Goal: Information Seeking & Learning: Learn about a topic

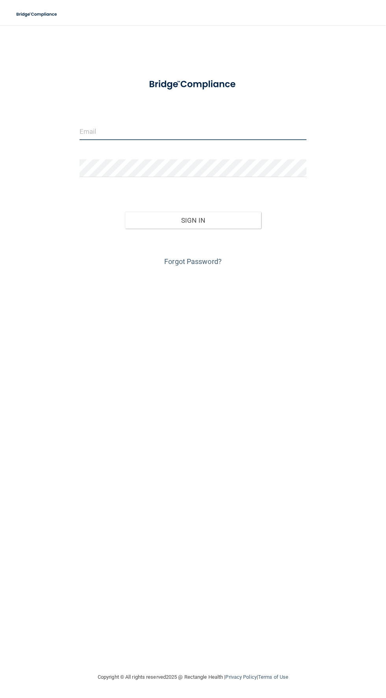
click at [210, 134] on input "email" at bounding box center [192, 131] width 227 height 18
type input "[EMAIL_ADDRESS][DOMAIN_NAME]"
click at [225, 220] on button "Sign In" at bounding box center [193, 220] width 136 height 17
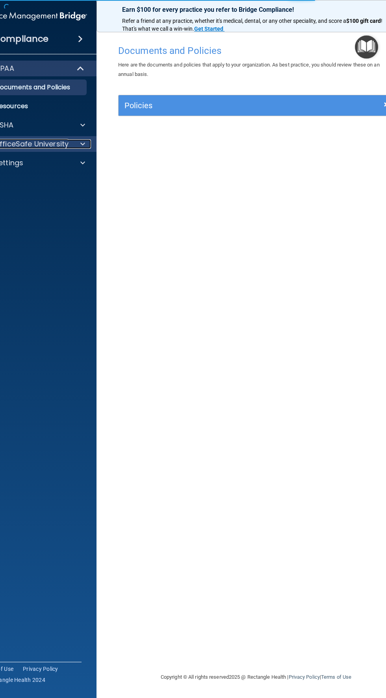
click at [87, 144] on div at bounding box center [82, 143] width 20 height 9
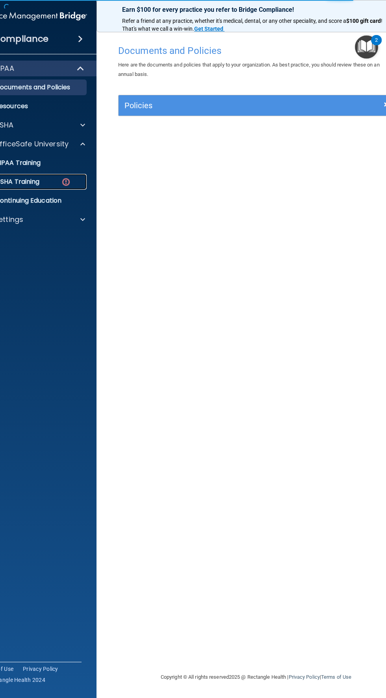
click at [72, 181] on div "OSHA Training" at bounding box center [29, 182] width 107 height 8
